Goal: Information Seeking & Learning: Learn about a topic

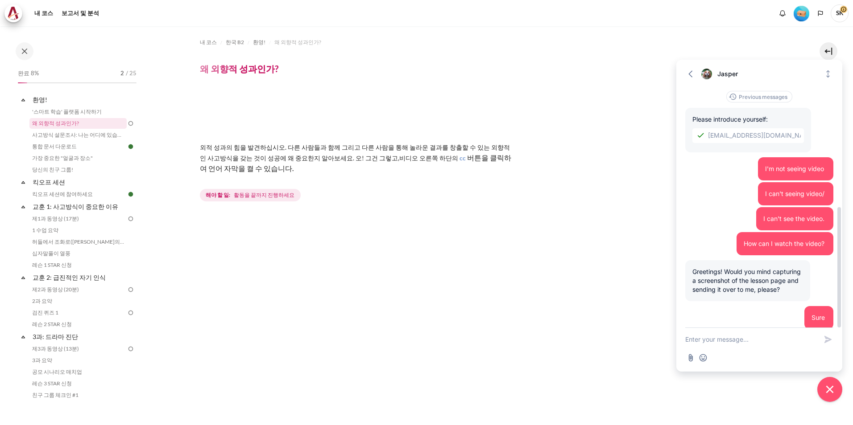
scroll to position [242, 0]
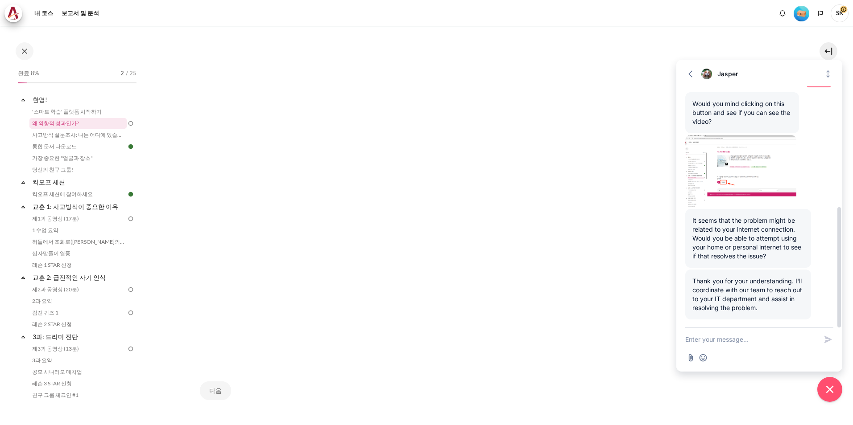
drag, startPoint x: 767, startPoint y: 259, endPoint x: 692, endPoint y: 222, distance: 84.0
click at [692, 222] on div "It seems that the problem might be related to your internet connection. Would y…" at bounding box center [748, 238] width 126 height 59
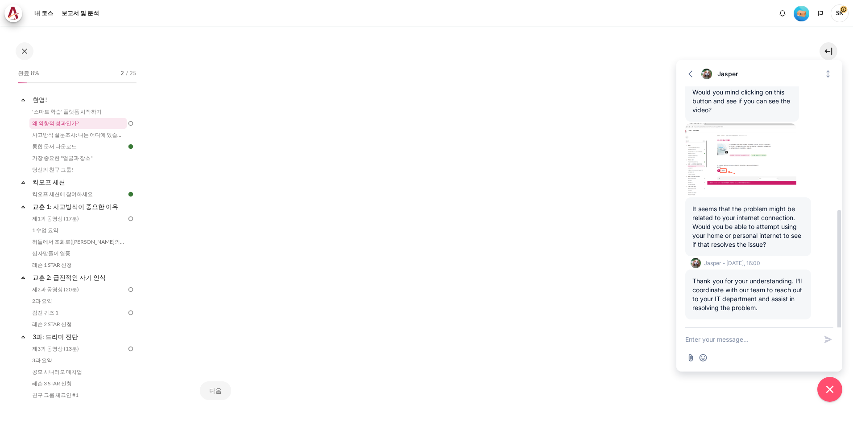
click at [766, 310] on div "Thank you for your understanding. I'll coordinate with our team to reach out to…" at bounding box center [748, 295] width 126 height 50
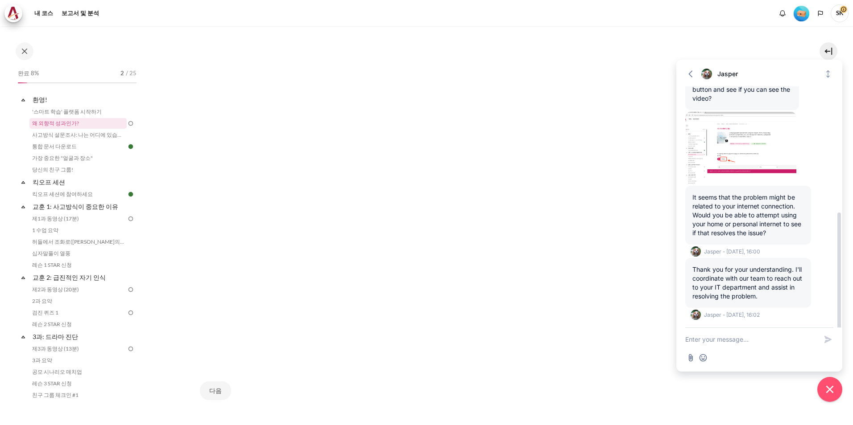
drag, startPoint x: 766, startPoint y: 310, endPoint x: 752, endPoint y: 303, distance: 15.8
click at [752, 303] on div "Previous messages Please introduce yourself: skkim10@ndrug.net I'm not seeing v…" at bounding box center [759, 77] width 148 height 502
drag, startPoint x: 752, startPoint y: 303, endPoint x: 779, endPoint y: 297, distance: 27.4
click at [779, 297] on div "Thank you for your understanding. I'll coordinate with our team to reach out to…" at bounding box center [748, 283] width 126 height 50
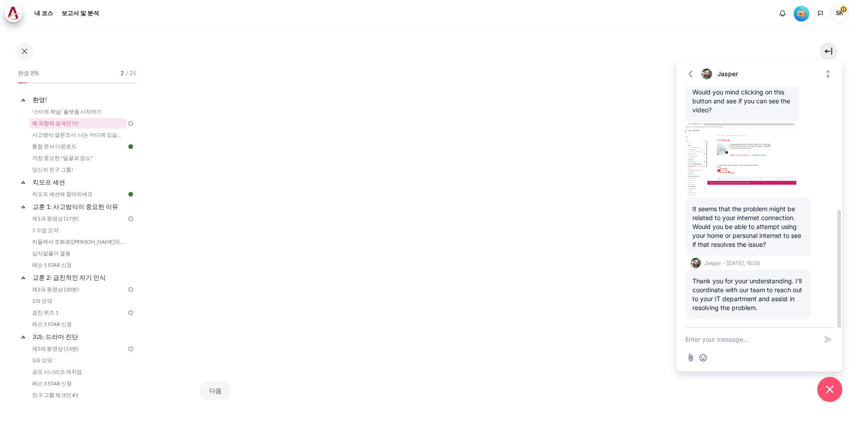
drag, startPoint x: 765, startPoint y: 309, endPoint x: 693, endPoint y: 279, distance: 77.8
click at [693, 279] on div "Thank you for your understanding. I'll coordinate with our team to reach out to…" at bounding box center [748, 295] width 126 height 50
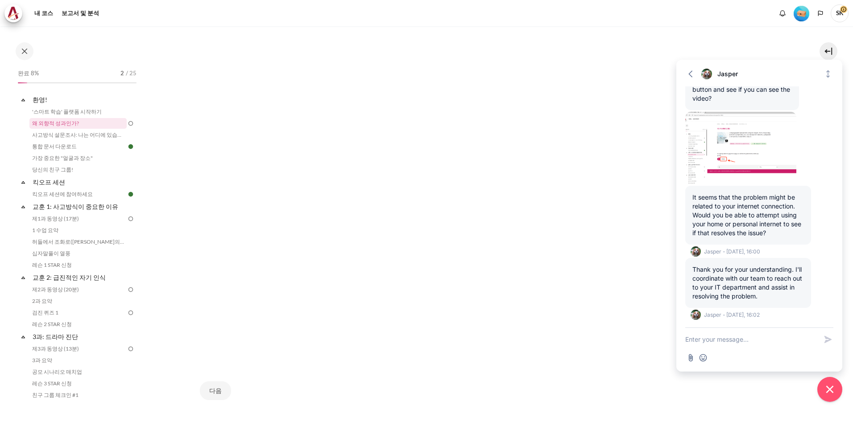
scroll to position [0, 0]
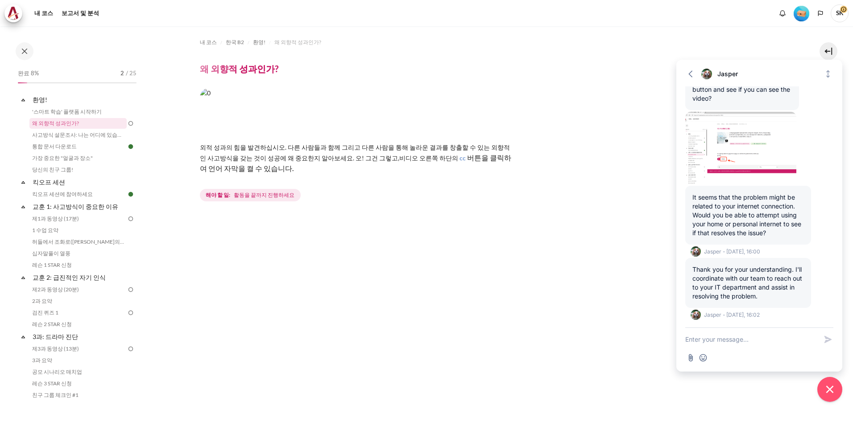
click at [267, 192] on span "활동을 끝까지 진행하세요" at bounding box center [264, 195] width 61 height 8
click at [280, 107] on img "콘텐츠" at bounding box center [356, 112] width 312 height 49
click at [255, 41] on span "환영!" at bounding box center [259, 42] width 12 height 8
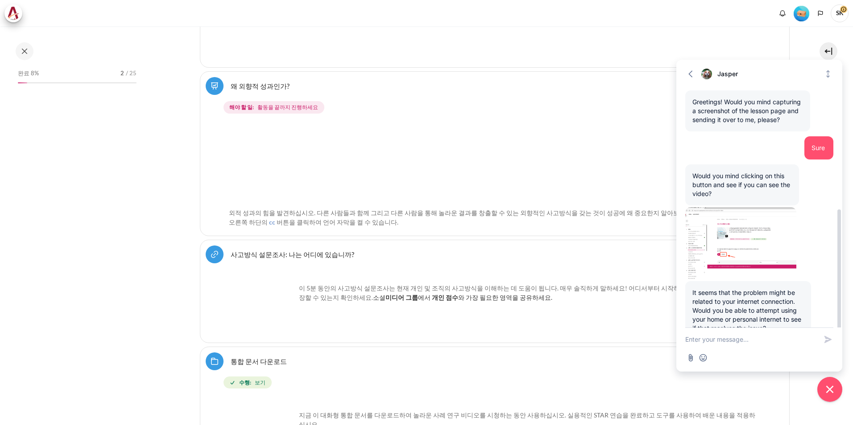
scroll to position [242, 0]
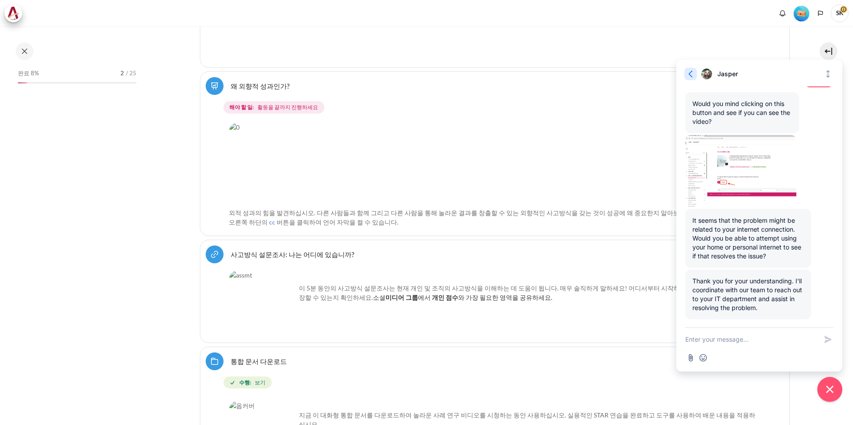
click at [692, 75] on icon "button" at bounding box center [690, 74] width 9 height 9
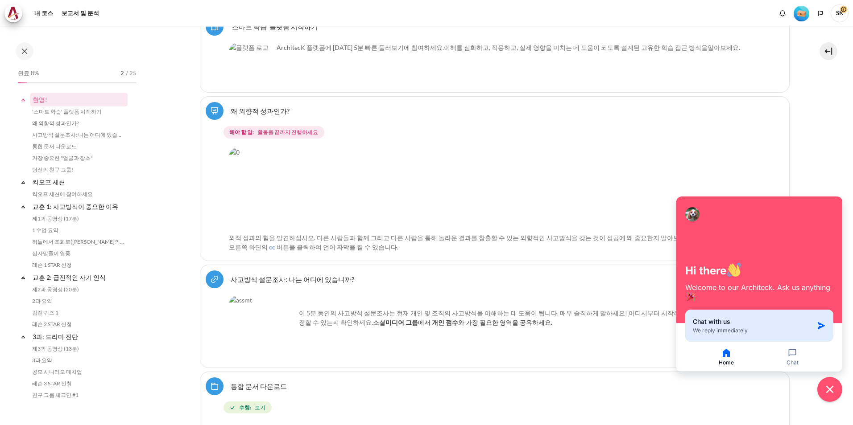
scroll to position [346, 0]
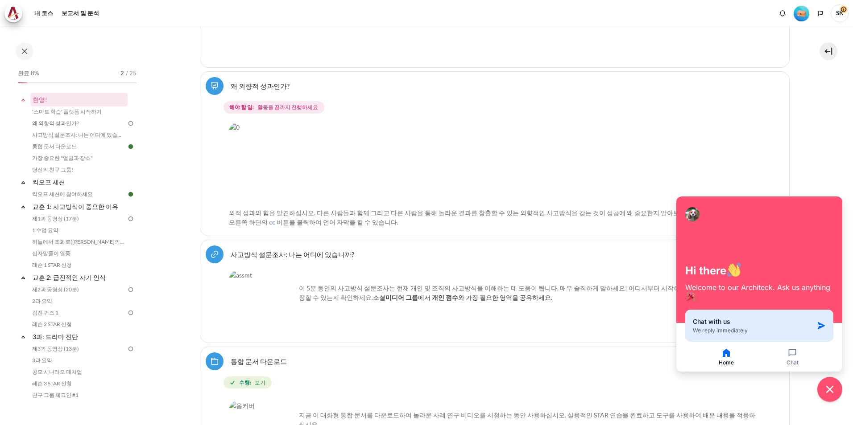
click at [822, 325] on icon "button" at bounding box center [820, 325] width 7 height 7
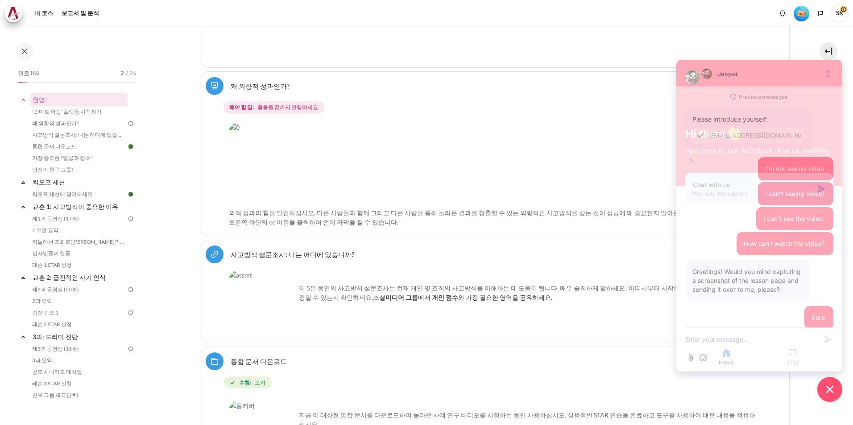
scroll to position [170, 0]
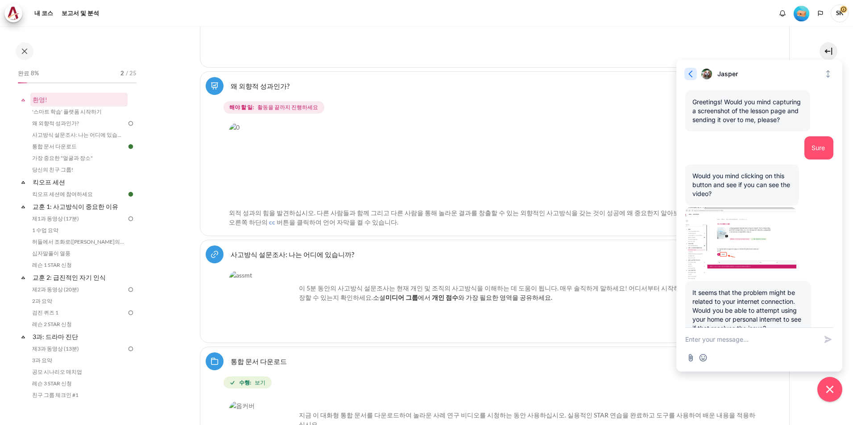
click at [688, 75] on icon "button" at bounding box center [690, 74] width 9 height 9
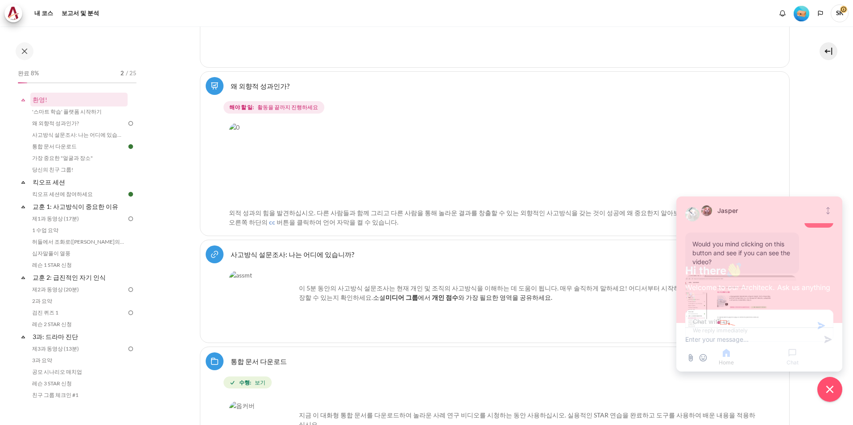
scroll to position [307, 0]
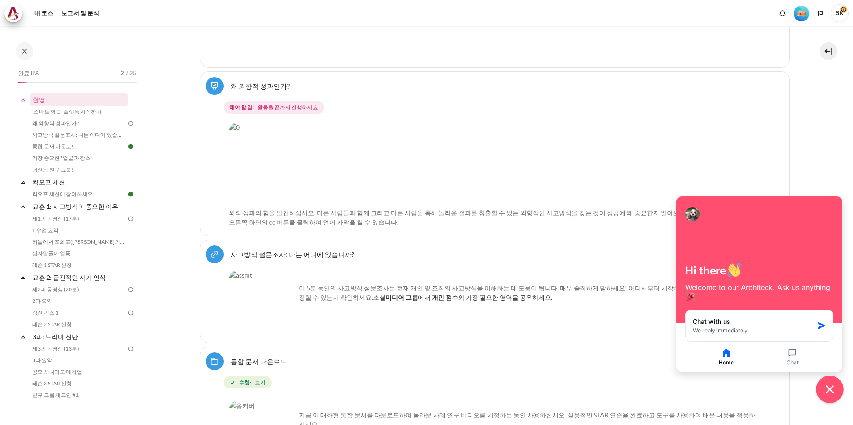
click at [832, 381] on button "Close chat widget" at bounding box center [830, 390] width 28 height 28
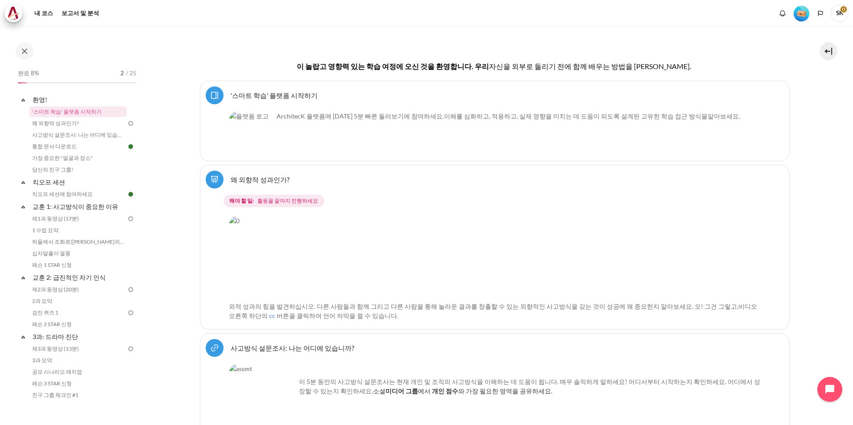
scroll to position [357, 0]
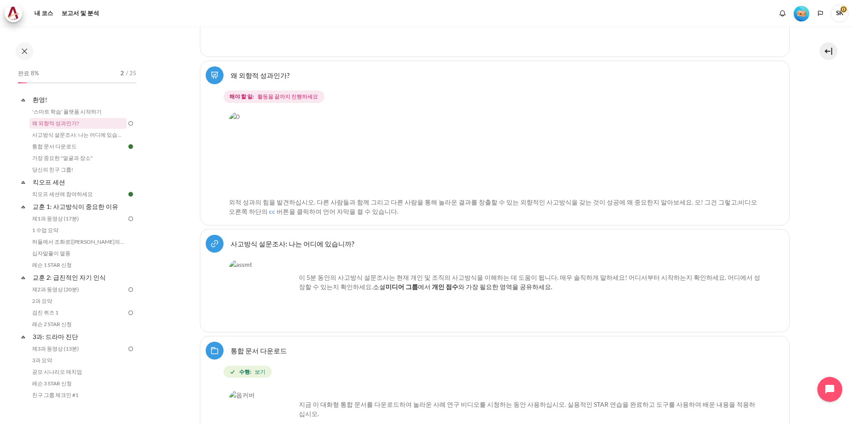
click at [436, 170] on img "콘텐츠" at bounding box center [488, 152] width 519 height 81
click at [284, 98] on span "활동을 끝까지 진행하세요" at bounding box center [287, 97] width 61 height 8
click at [269, 77] on link "왜 외향적 성과인가? Lesson" at bounding box center [260, 75] width 59 height 8
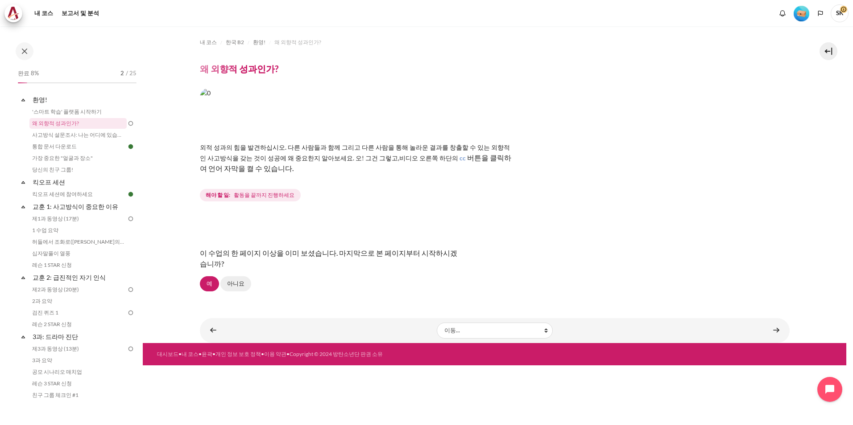
click at [237, 286] on link "아니요" at bounding box center [235, 283] width 31 height 15
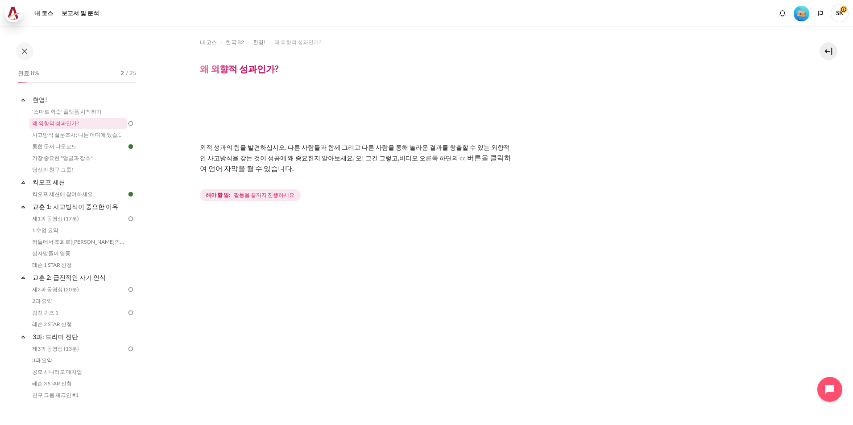
click at [13, 13] on img at bounding box center [13, 13] width 12 height 13
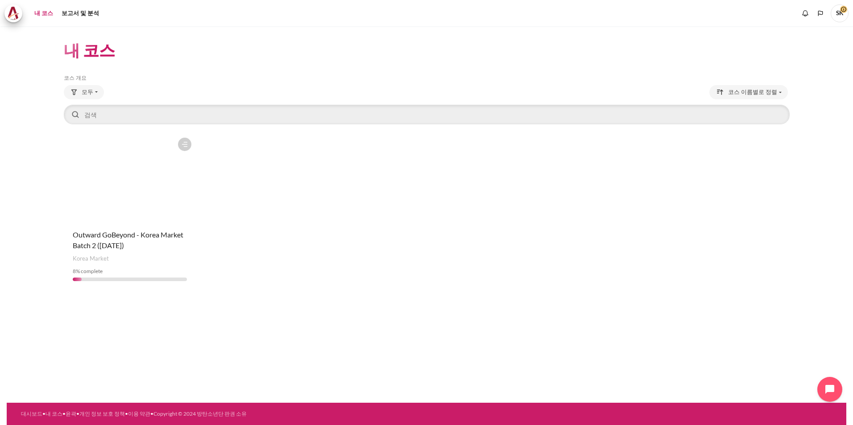
click at [838, 13] on span "SK" at bounding box center [839, 13] width 18 height 18
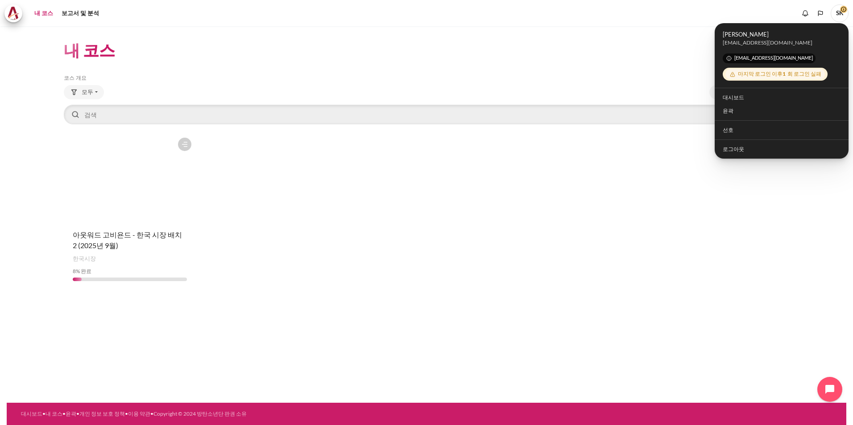
click at [315, 159] on div "코스에 별표가 표시되어 있습니다. Outward GoBeyond 코스 - 한국 시장 배치 2 (2025년 9월) 이 코스에 별표 표시 스타 아…" at bounding box center [426, 210] width 725 height 155
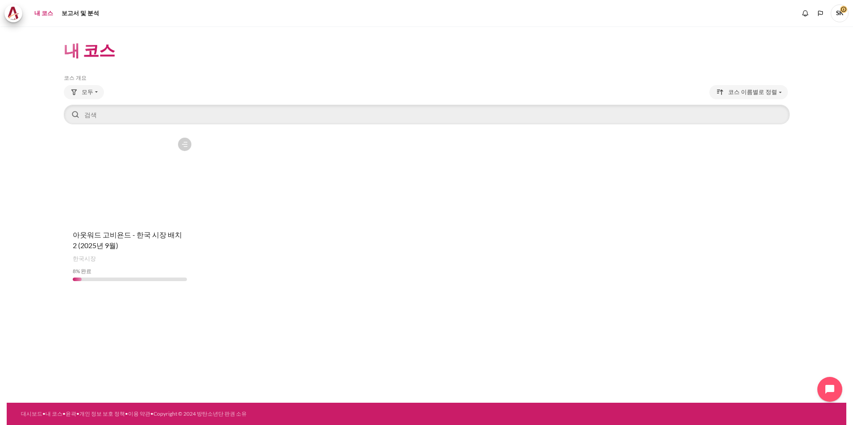
click at [129, 192] on figure "콘텐츠" at bounding box center [130, 177] width 132 height 89
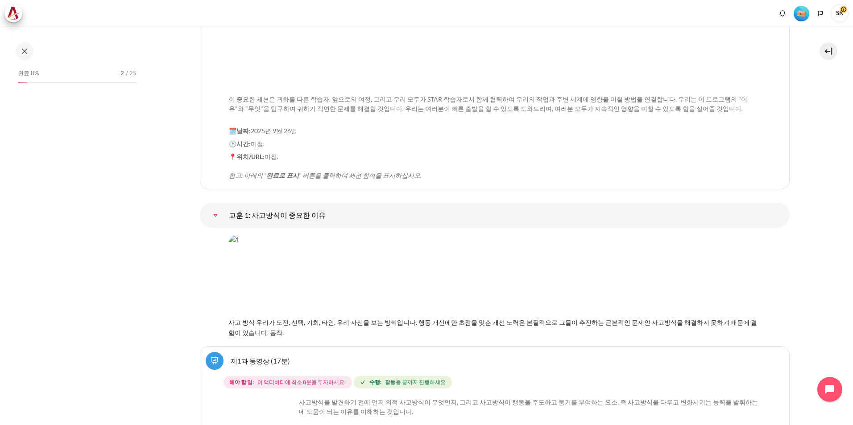
scroll to position [1248, 0]
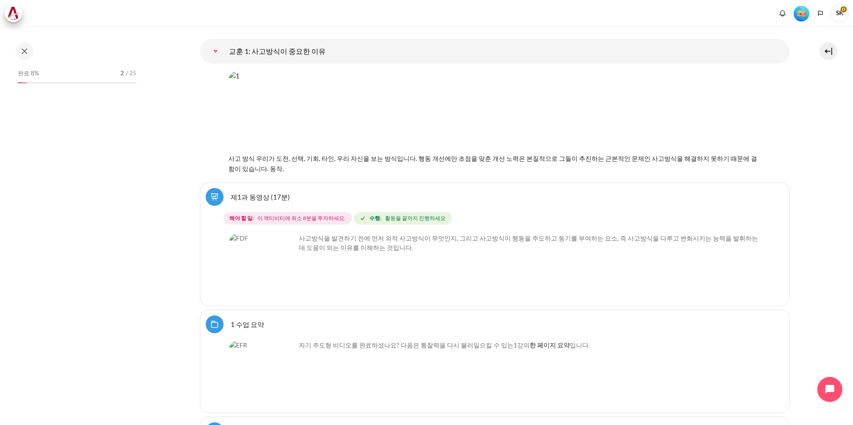
click at [269, 277] on img "콘텐츠" at bounding box center [262, 267] width 67 height 67
click at [293, 285] on img "콘텐츠" at bounding box center [262, 267] width 67 height 67
click at [262, 200] on link "제1과 동영상 (17분)" at bounding box center [260, 197] width 59 height 8
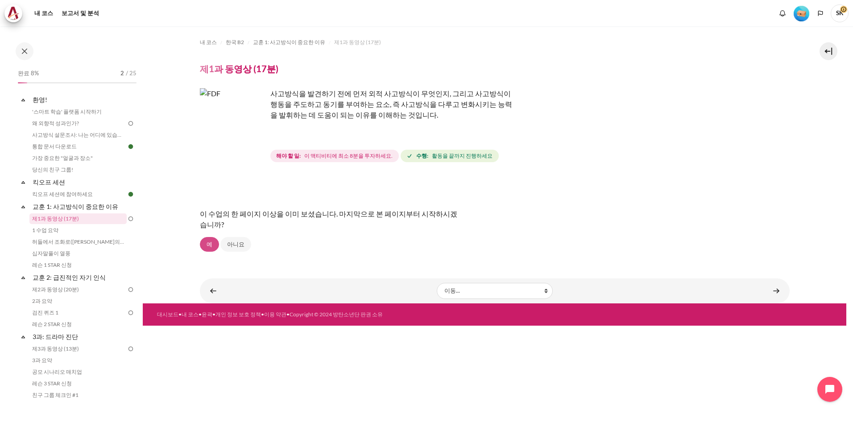
click at [212, 243] on link "예" at bounding box center [209, 244] width 19 height 15
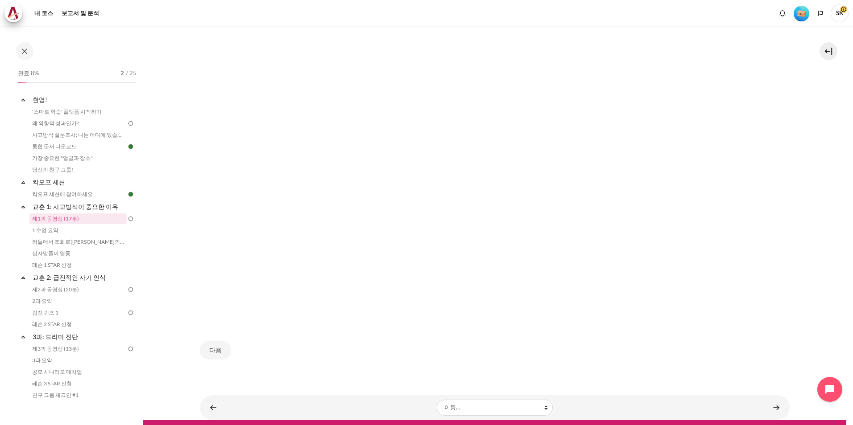
scroll to position [486, 0]
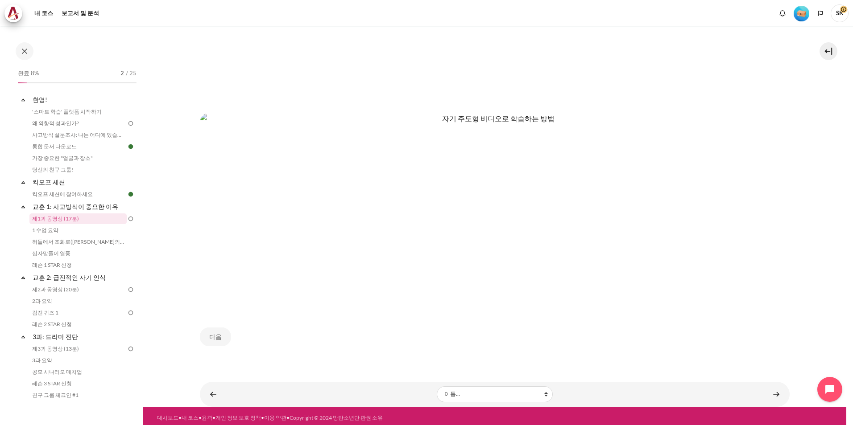
click at [365, 271] on img "콘텐츠" at bounding box center [494, 210] width 589 height 194
drag, startPoint x: 420, startPoint y: 161, endPoint x: 518, endPoint y: 178, distance: 99.1
click at [420, 161] on img "콘텐츠" at bounding box center [494, 210] width 589 height 194
click at [773, 393] on link "콘텐츠" at bounding box center [776, 394] width 18 height 17
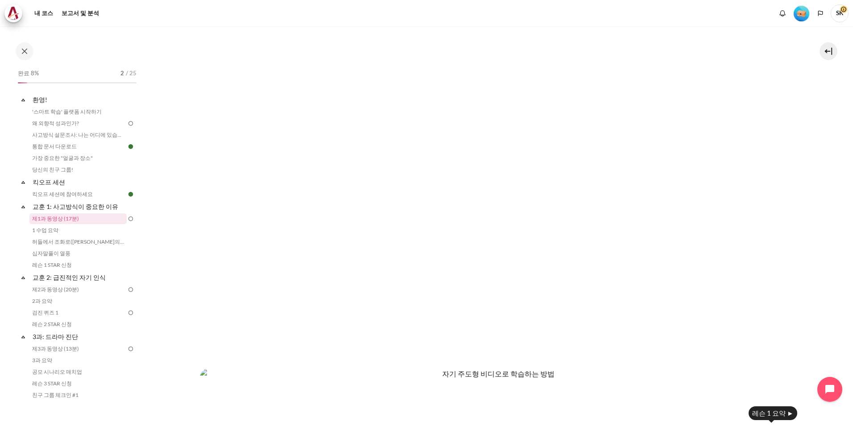
scroll to position [218, 0]
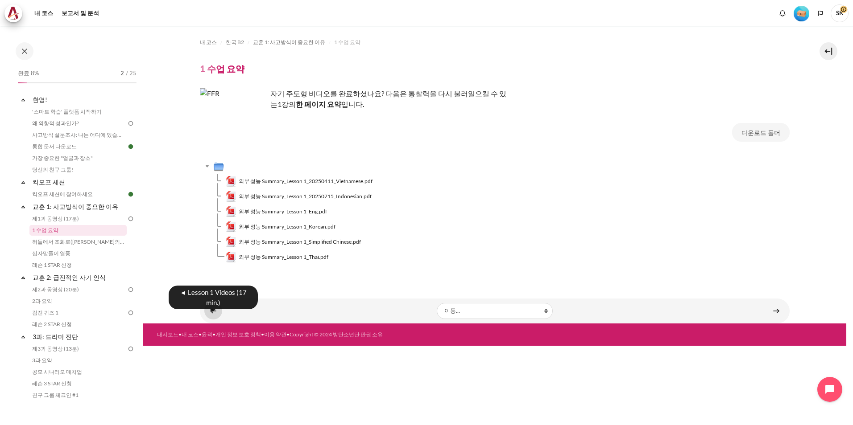
click at [207, 310] on link "콘텐츠" at bounding box center [213, 310] width 18 height 17
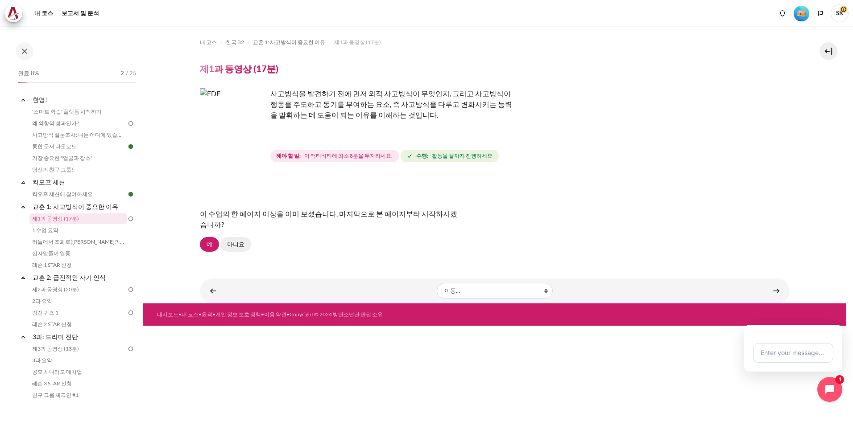
click at [235, 245] on link "아니요" at bounding box center [235, 244] width 31 height 15
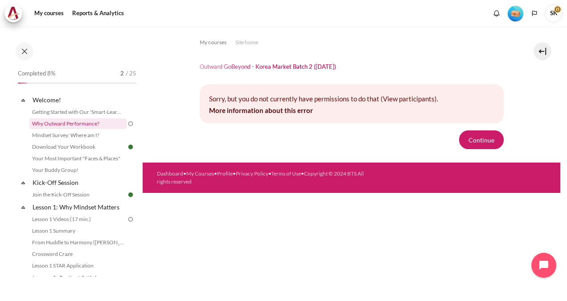
click at [91, 121] on link "Why Outward Performance?" at bounding box center [77, 123] width 97 height 11
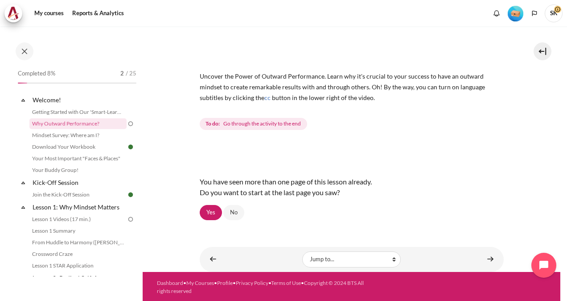
scroll to position [26, 0]
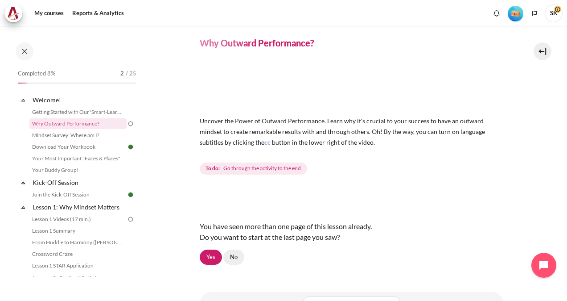
click at [237, 255] on link "No" at bounding box center [233, 256] width 21 height 15
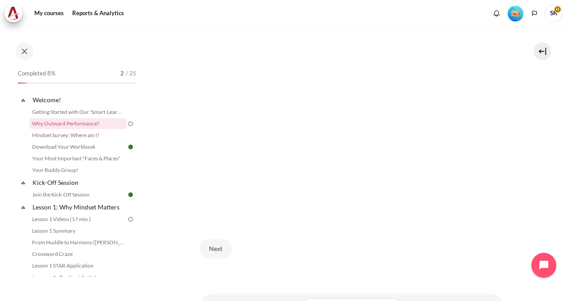
scroll to position [159, 0]
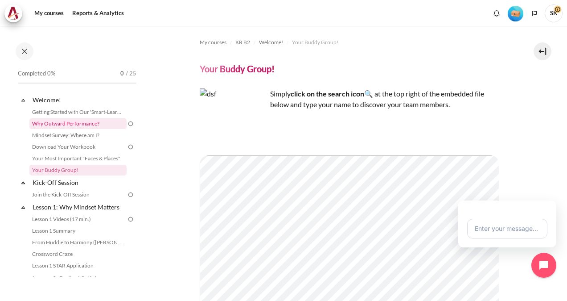
click at [87, 123] on link "Why Outward Performance?" at bounding box center [77, 123] width 97 height 11
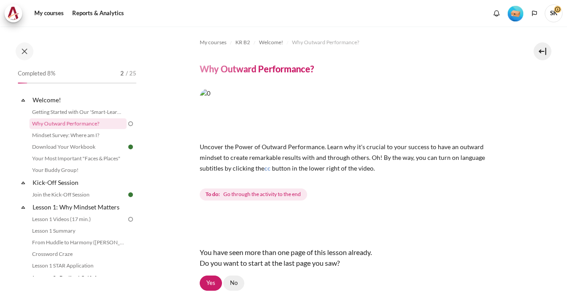
click at [238, 283] on link "No" at bounding box center [233, 282] width 21 height 15
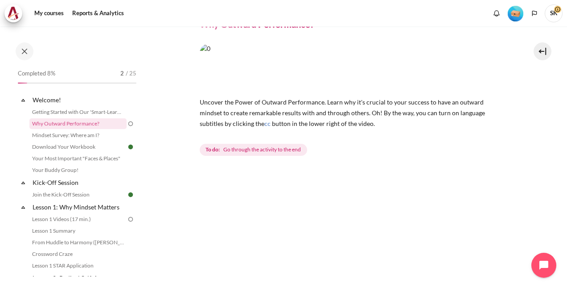
scroll to position [57, 0]
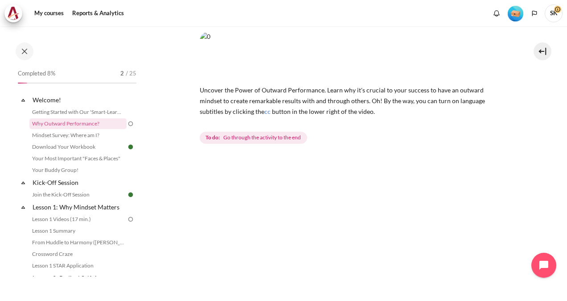
click at [393, 157] on div "My courses KR B2 Welcome! Why Outward Performance? Why Outward Performance? cc …" at bounding box center [352, 198] width 304 height 457
